Goal: Check status: Check status

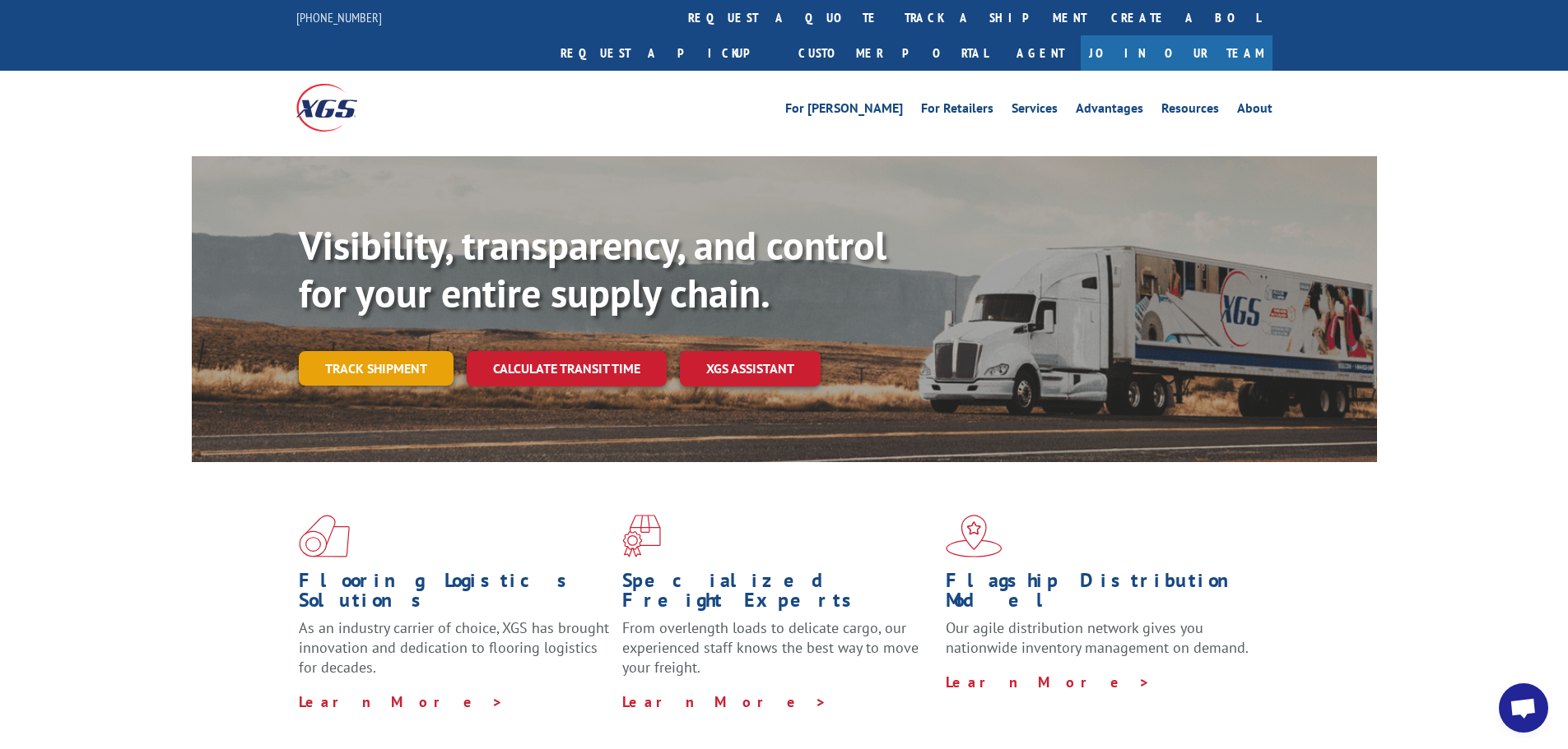
click at [399, 351] on link "Track shipment" at bounding box center [376, 369] width 155 height 35
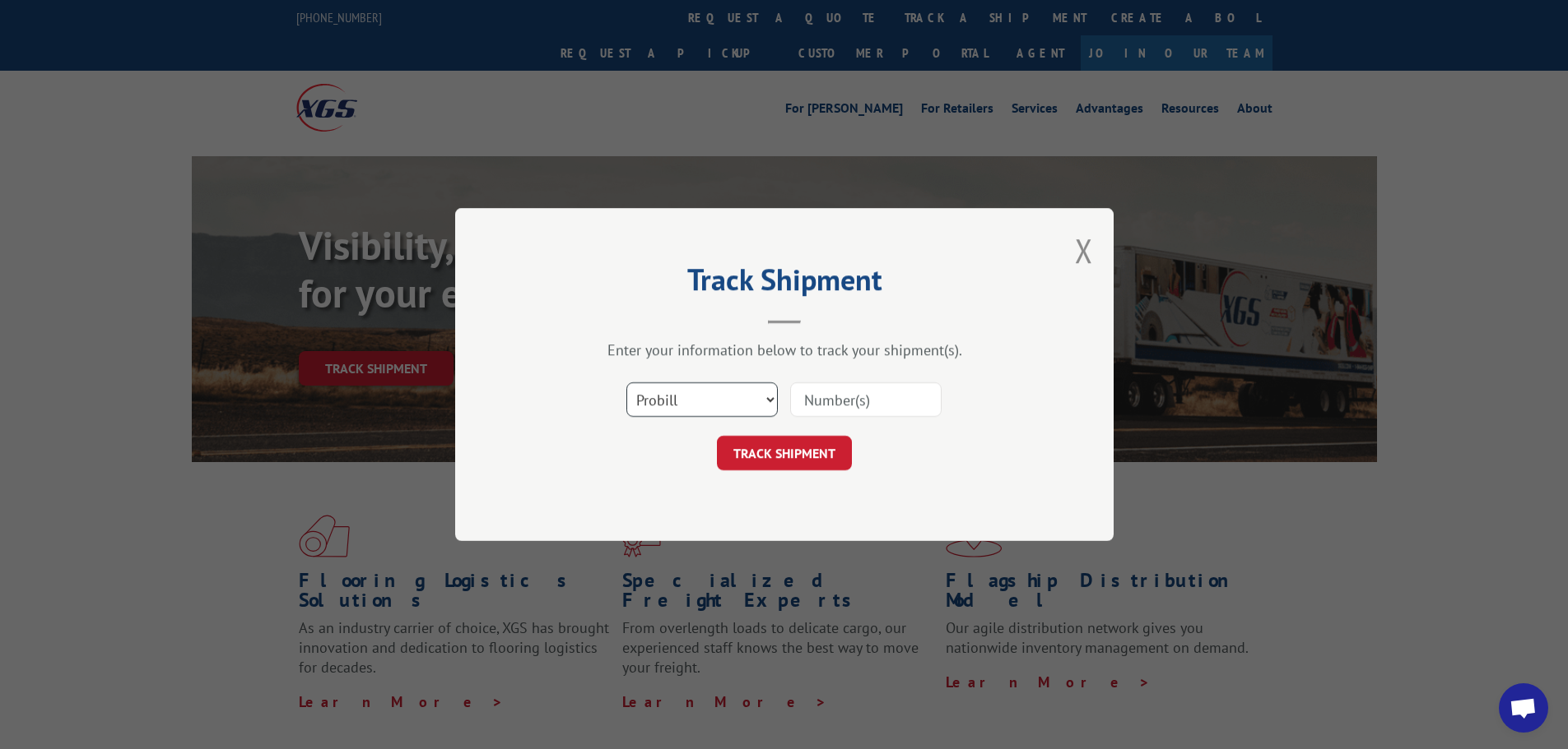
click at [721, 392] on select "Select category... Probill BOL PO" at bounding box center [702, 400] width 151 height 35
click at [626, 382] on select "Select category... Probill BOL PO" at bounding box center [702, 400] width 151 height 35
click at [880, 409] on input at bounding box center [866, 400] width 151 height 35
paste input "28072167"
type input "28072167"
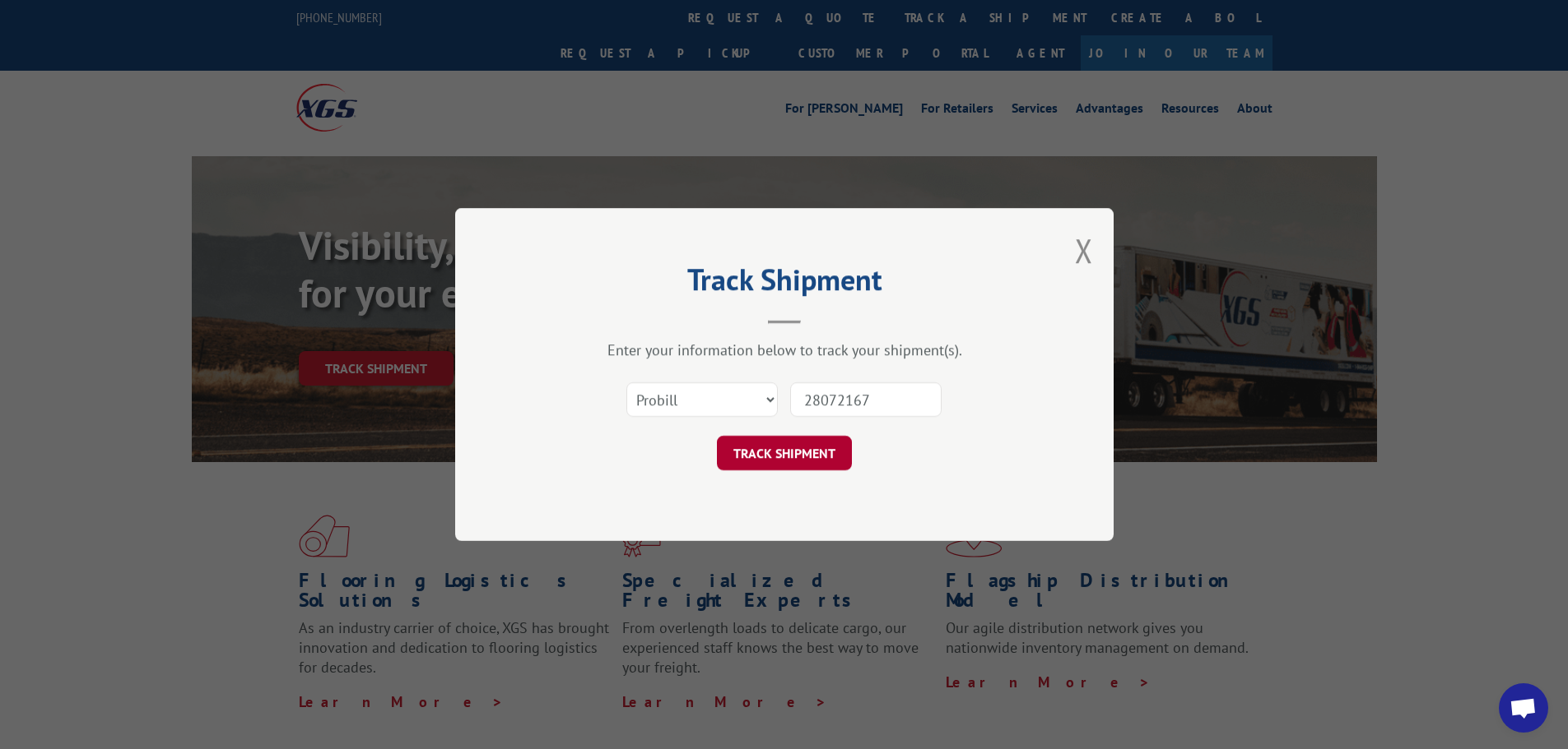
click at [806, 452] on button "TRACK SHIPMENT" at bounding box center [784, 453] width 135 height 35
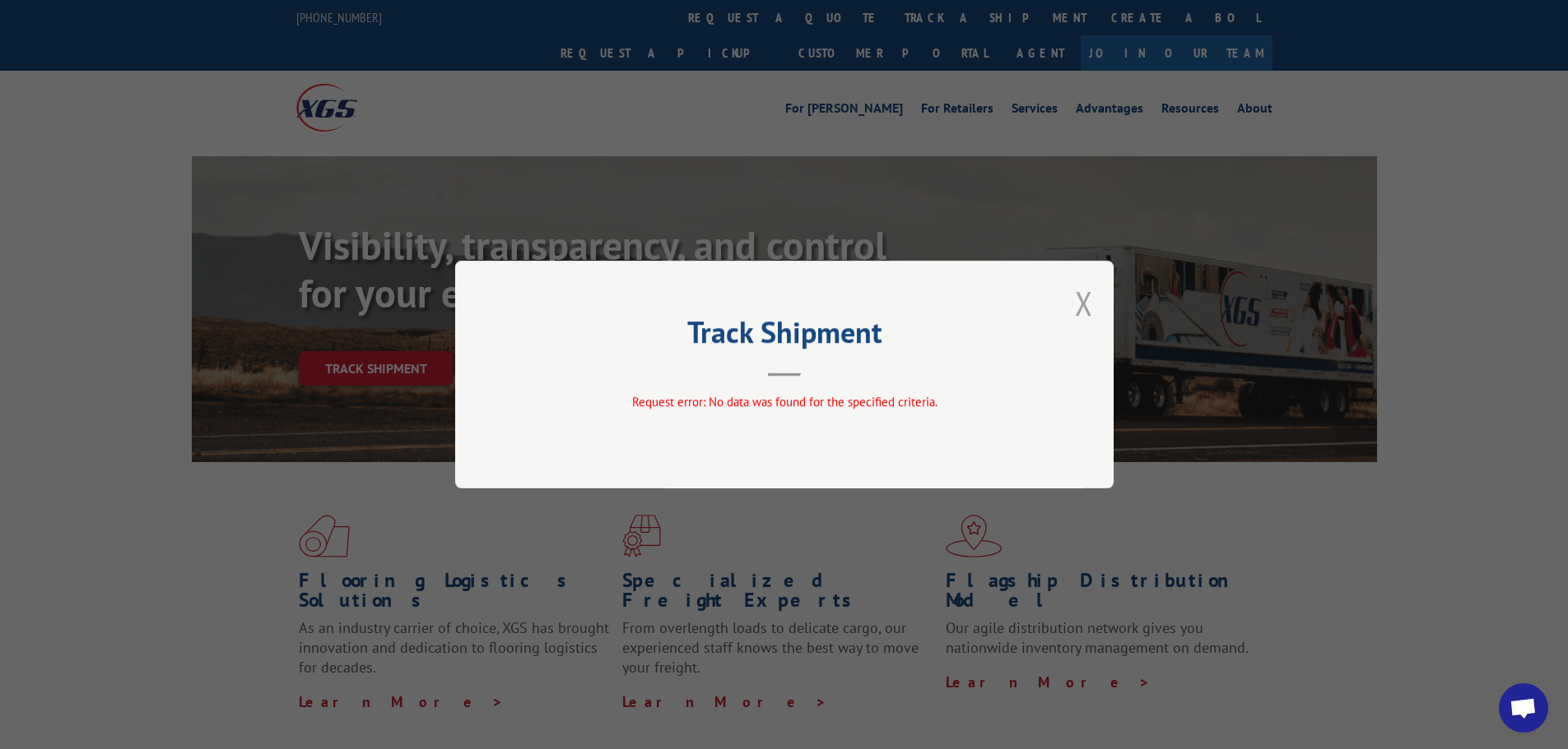
click at [1084, 303] on button "Close modal" at bounding box center [1084, 303] width 18 height 44
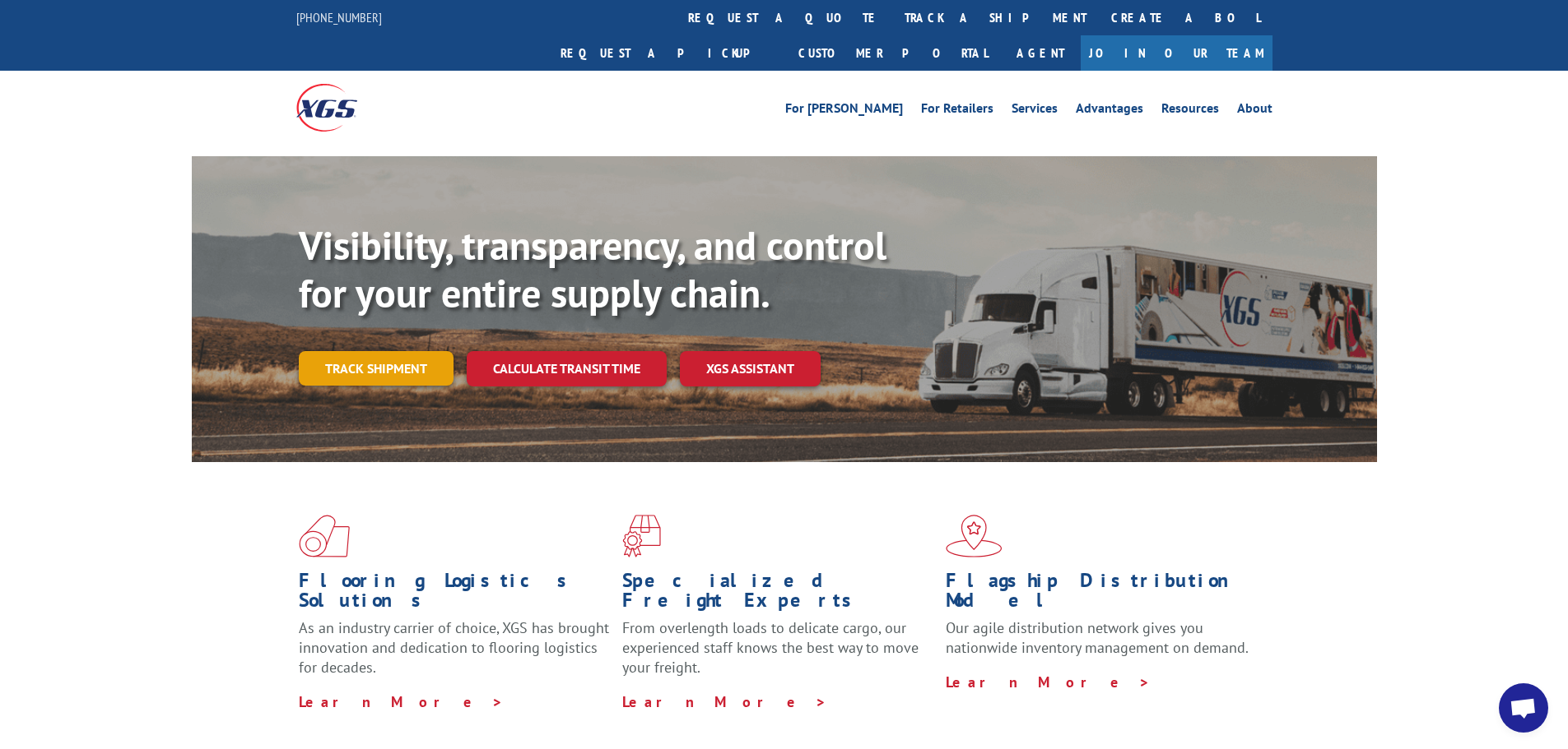
click at [358, 351] on link "Track shipment" at bounding box center [376, 369] width 155 height 35
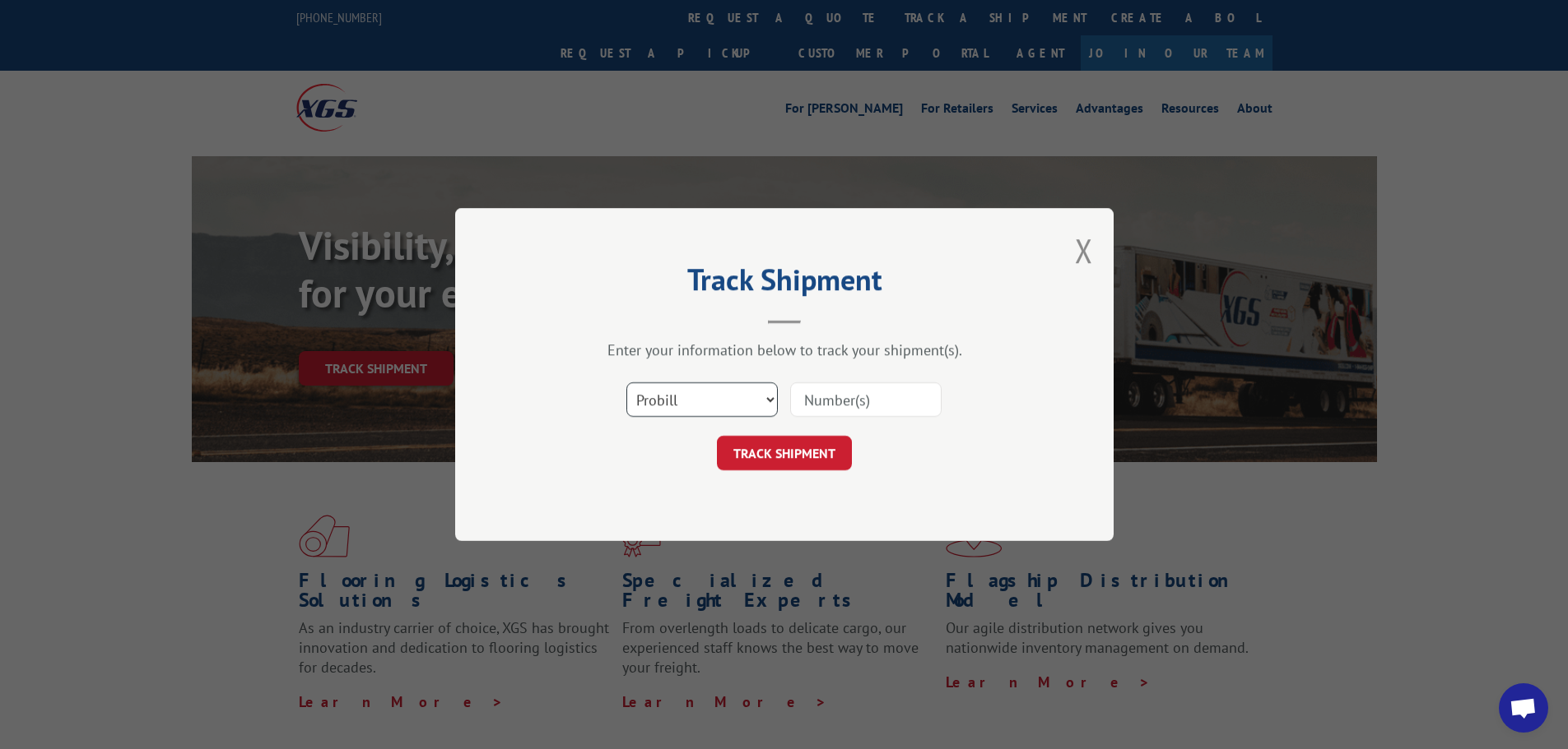
click at [727, 410] on select "Select category... Probill BOL PO" at bounding box center [702, 400] width 151 height 35
select select "bol"
click at [626, 382] on select "Select category... Probill BOL PO" at bounding box center [702, 400] width 151 height 35
click at [832, 405] on input at bounding box center [866, 400] width 151 height 35
paste input "623733"
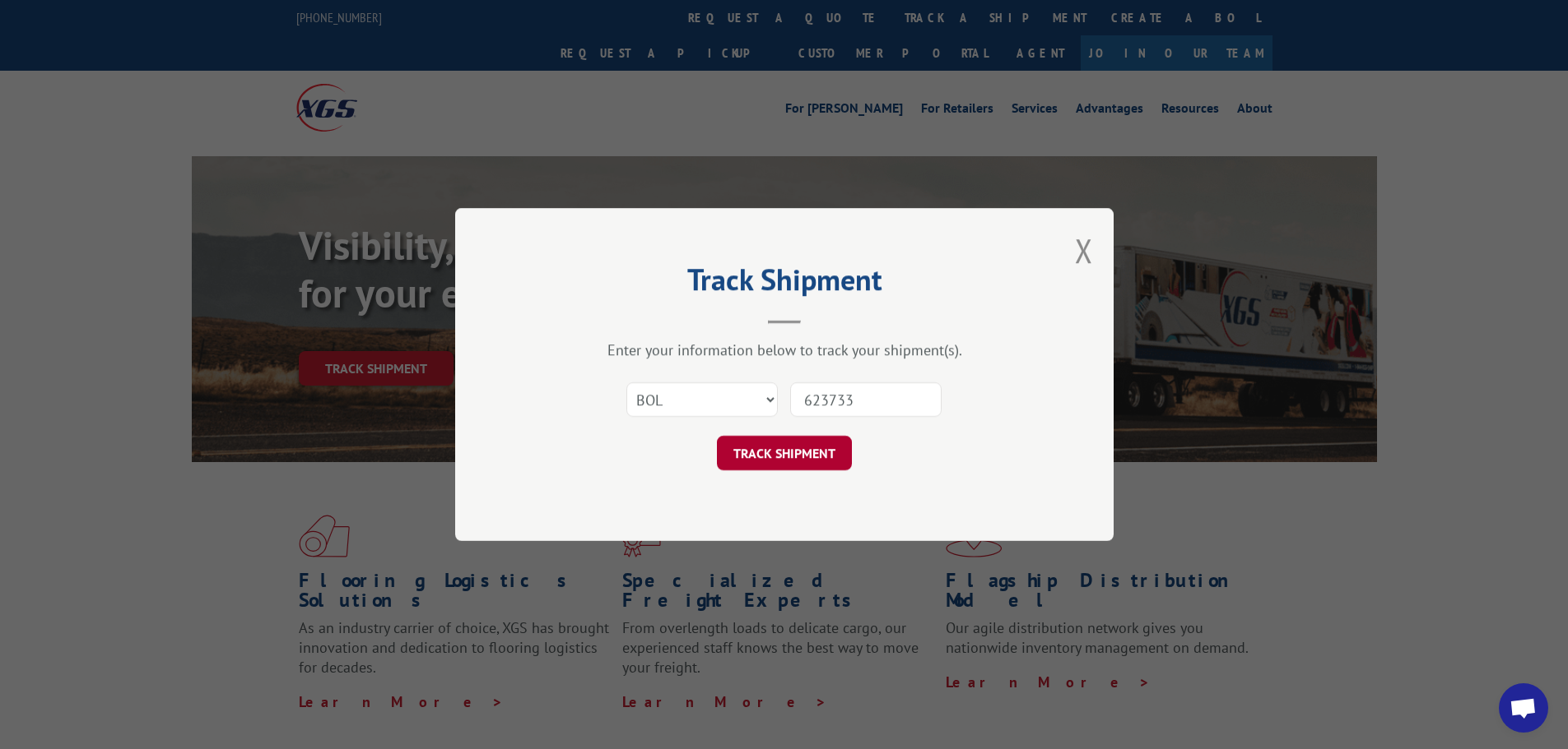
type input "623733"
click at [816, 454] on button "TRACK SHIPMENT" at bounding box center [784, 453] width 135 height 35
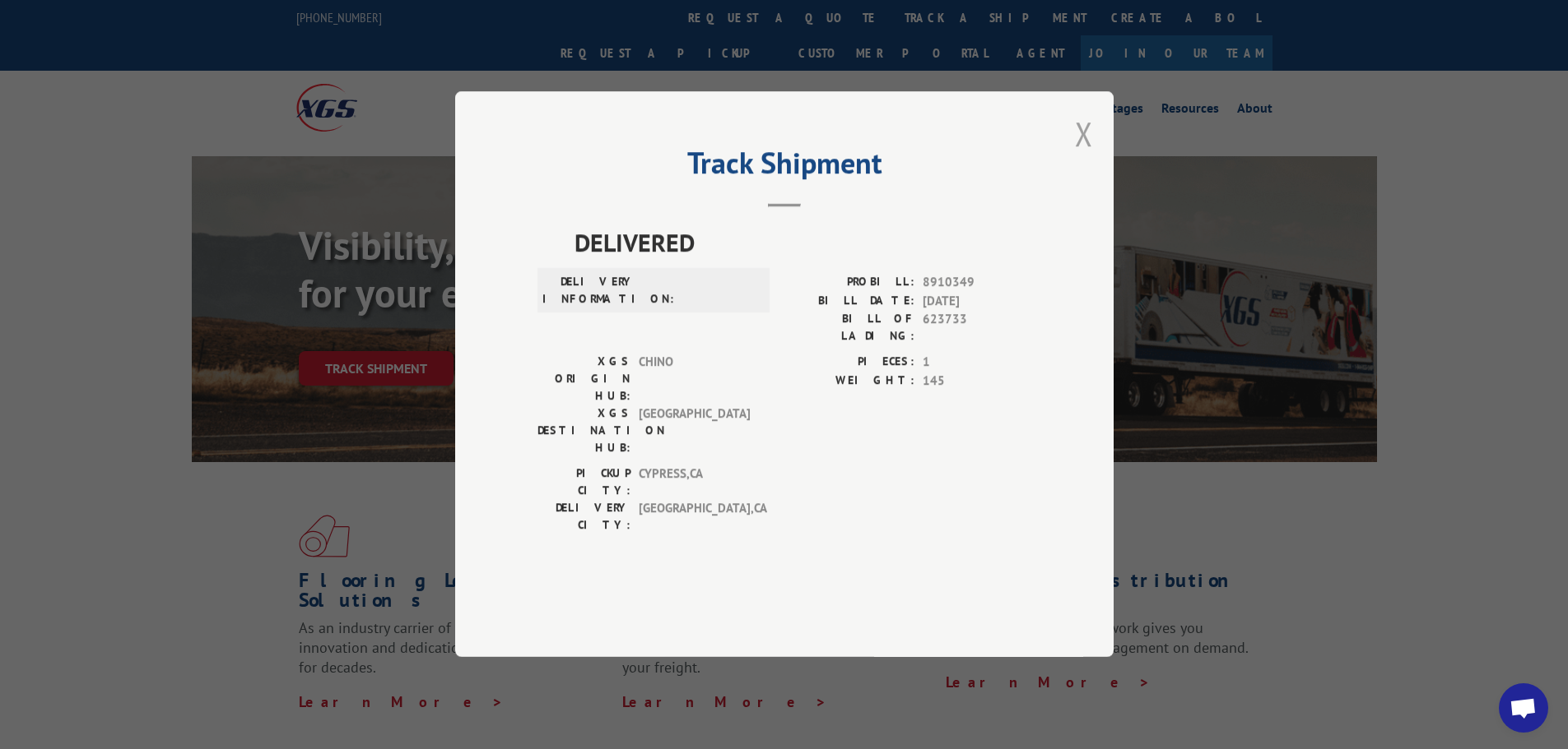
click at [1084, 156] on button "Close modal" at bounding box center [1084, 134] width 18 height 44
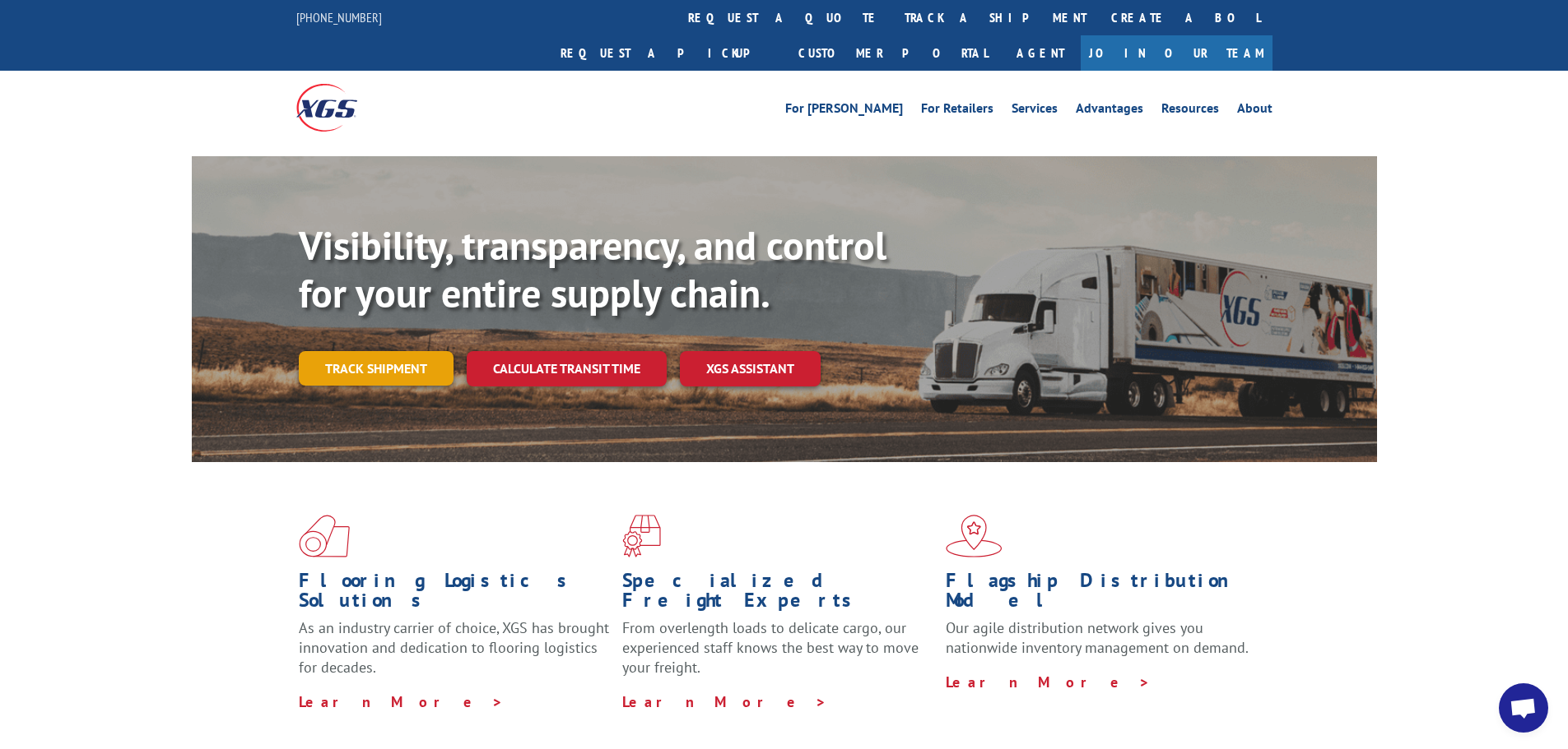
click at [379, 351] on link "Track shipment" at bounding box center [376, 369] width 155 height 35
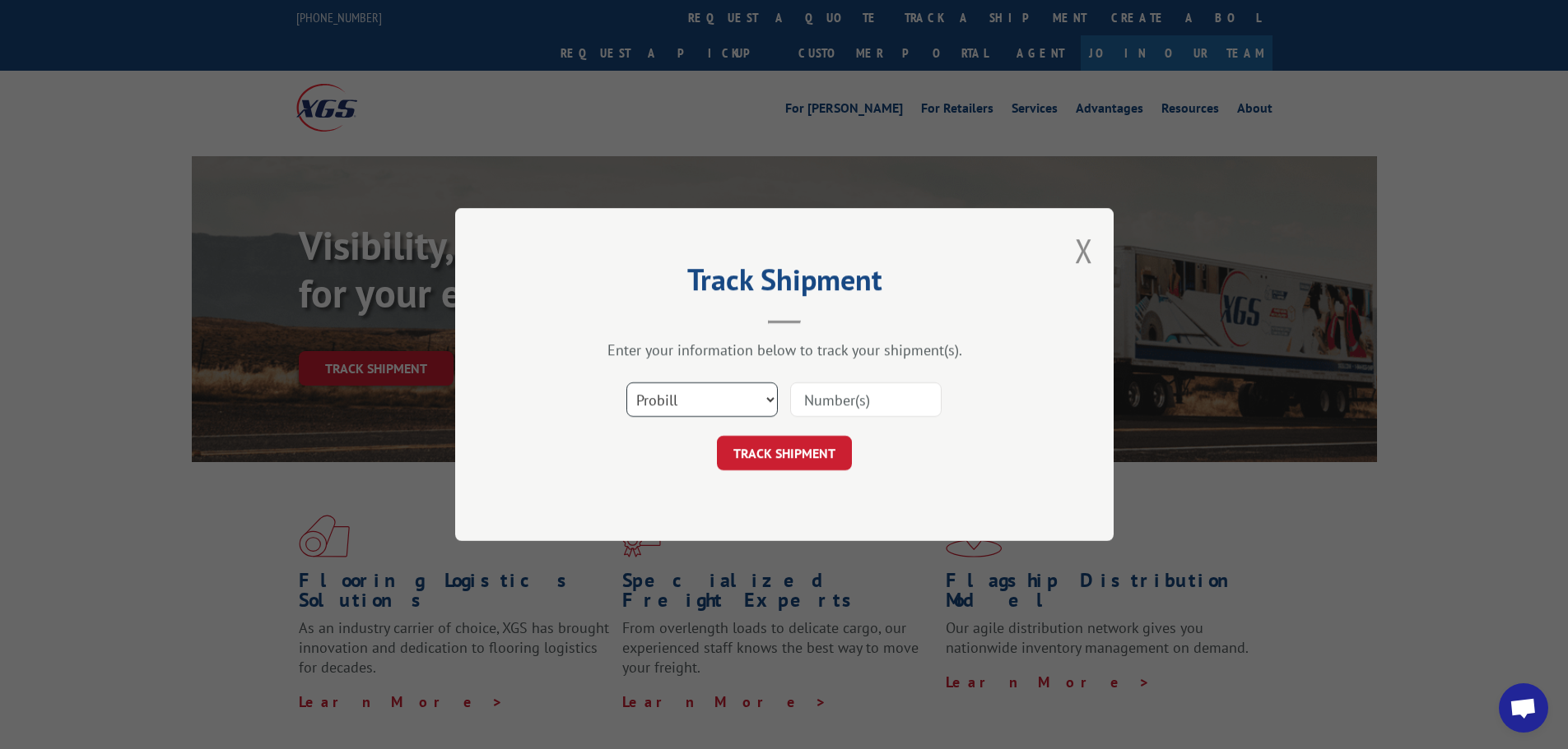
click at [756, 408] on select "Select category... Probill BOL PO" at bounding box center [702, 400] width 151 height 35
select select "bol"
click at [626, 382] on select "Select category... Probill BOL PO" at bounding box center [702, 400] width 151 height 35
click at [834, 407] on input at bounding box center [866, 400] width 151 height 35
paste input "623733"
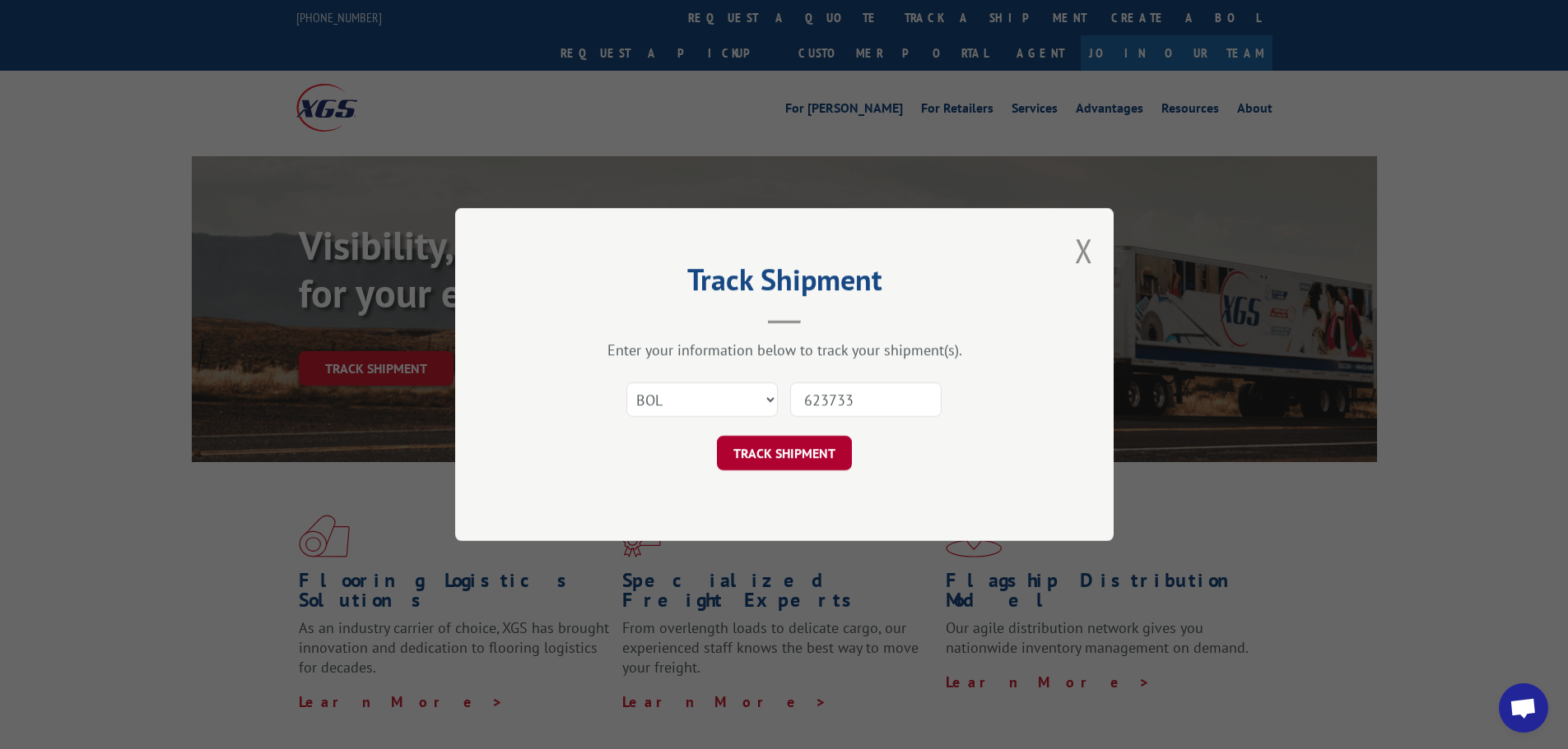
type input "623733"
click at [824, 452] on button "TRACK SHIPMENT" at bounding box center [784, 453] width 135 height 35
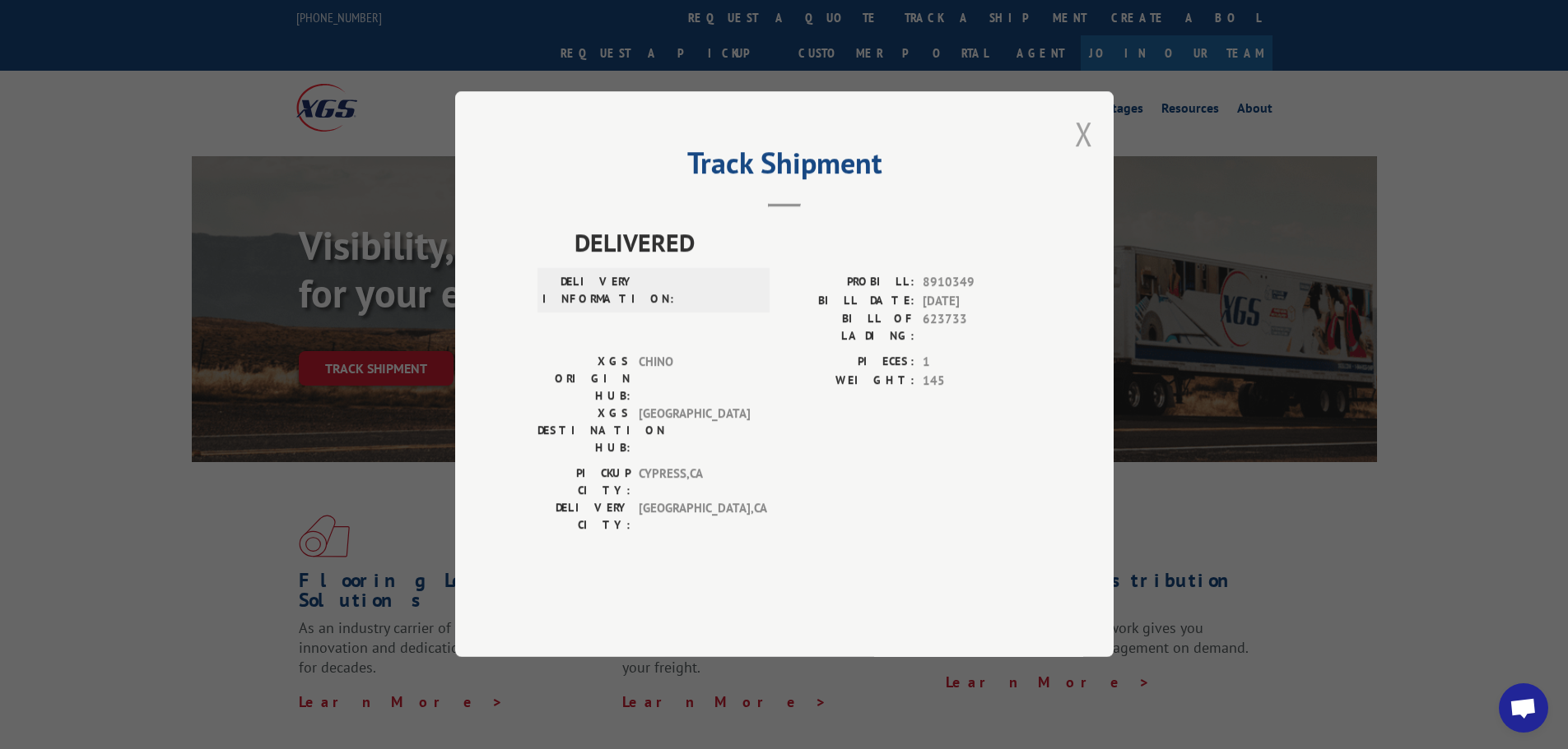
click at [1085, 156] on button "Close modal" at bounding box center [1084, 134] width 18 height 44
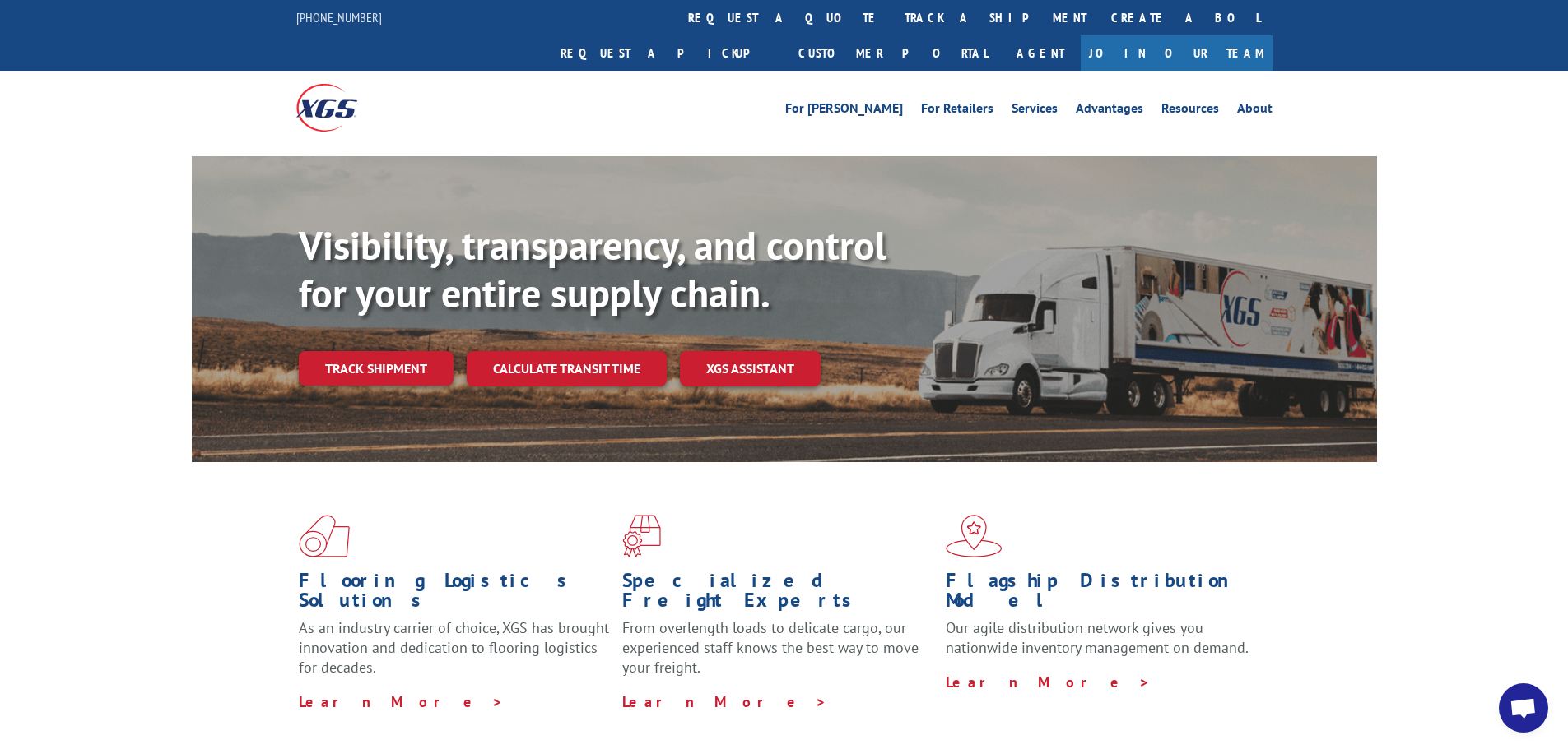
click at [393, 351] on link "Track shipment" at bounding box center [376, 369] width 155 height 35
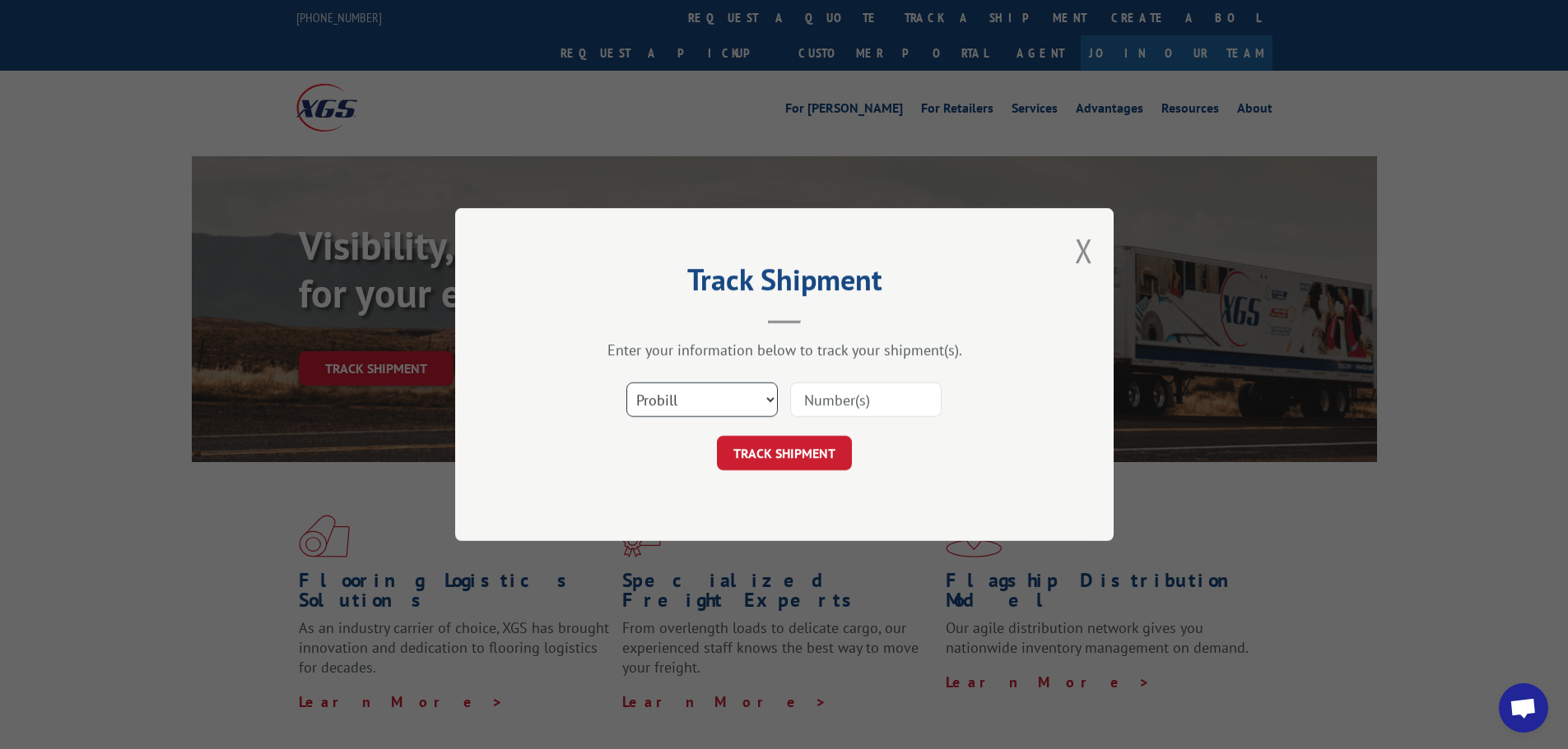
click at [709, 401] on select "Select category... Probill BOL PO" at bounding box center [702, 400] width 151 height 35
select select "po"
click at [626, 382] on select "Select category... Probill BOL PO" at bounding box center [702, 400] width 151 height 35
click at [849, 396] on input at bounding box center [866, 400] width 151 height 35
paste input "47511345"
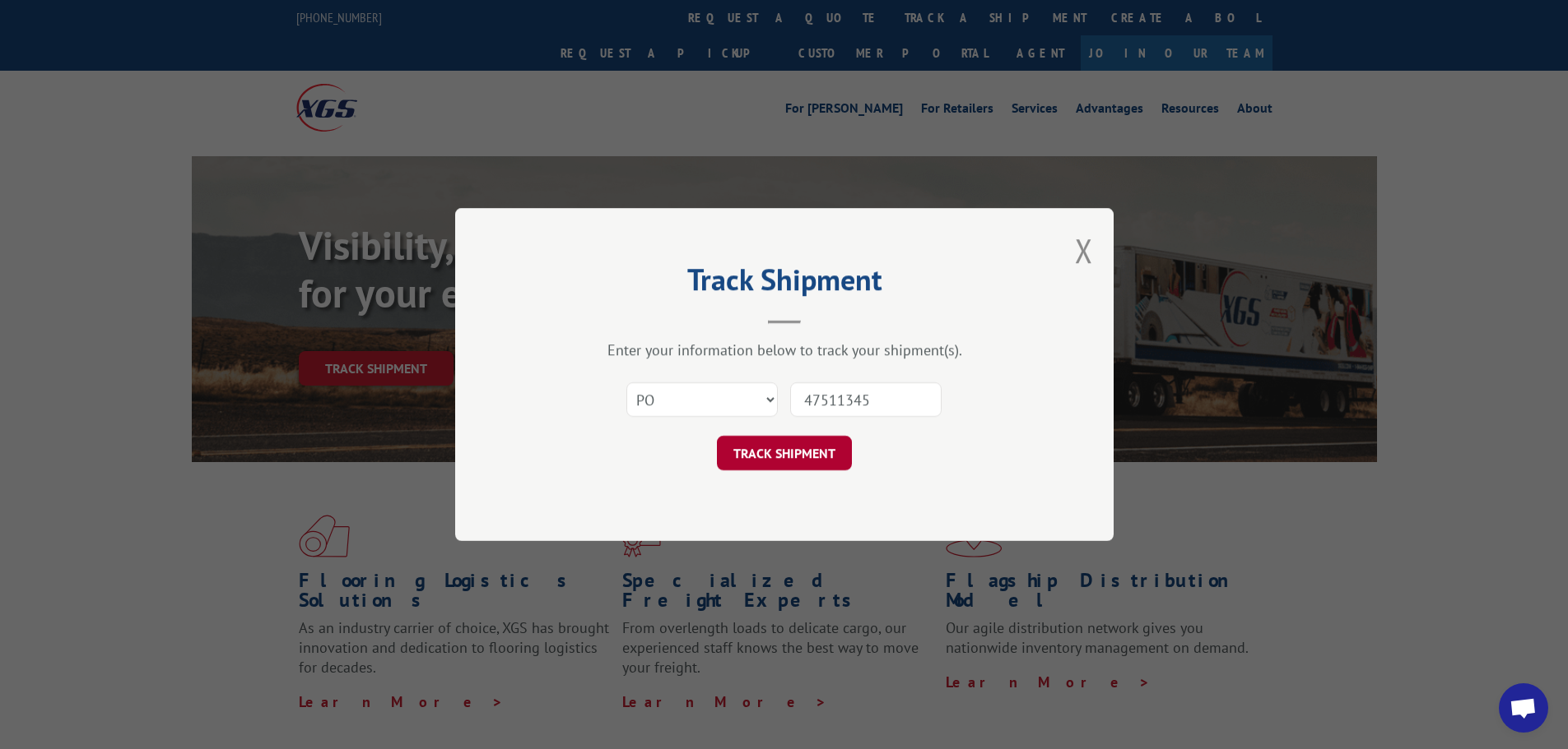
type input "47511345"
click at [820, 453] on button "TRACK SHIPMENT" at bounding box center [784, 453] width 135 height 35
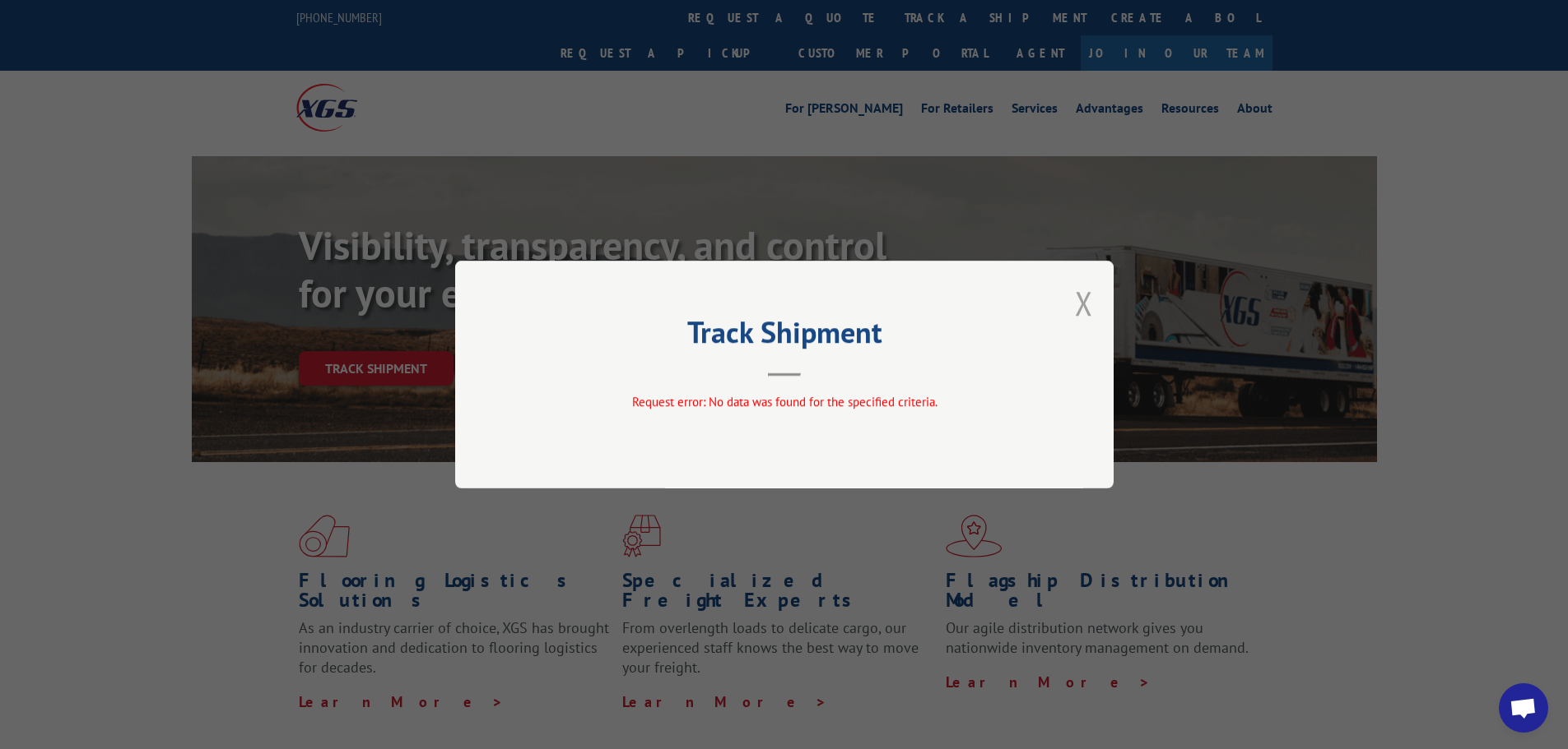
click at [1081, 297] on button "Close modal" at bounding box center [1084, 303] width 18 height 44
